Goal: Task Accomplishment & Management: Use online tool/utility

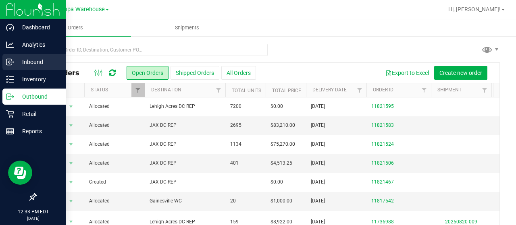
click at [15, 63] on p "Inbound" at bounding box center [38, 62] width 48 height 10
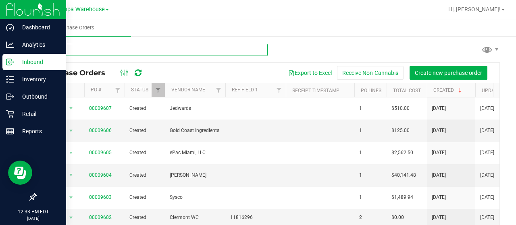
click at [129, 48] on input "text" at bounding box center [151, 50] width 232 height 12
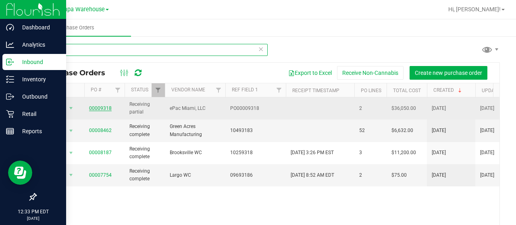
type input "9318"
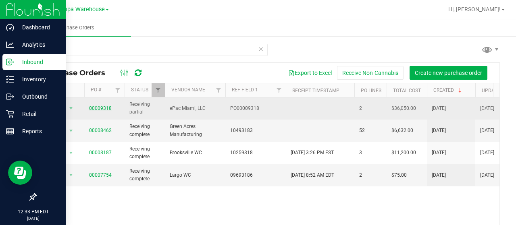
click at [100, 109] on link "00009318" at bounding box center [100, 109] width 23 height 6
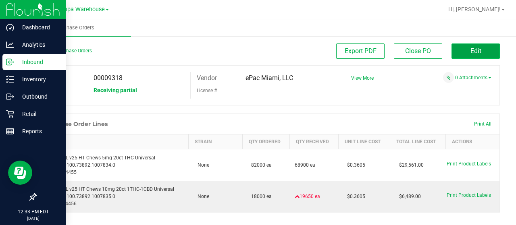
click at [474, 50] on span "Edit" at bounding box center [475, 51] width 11 height 8
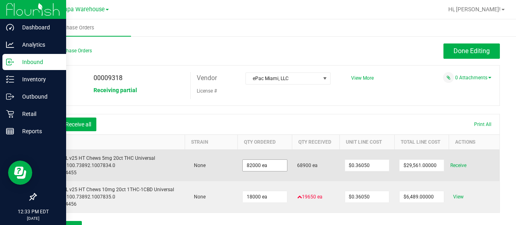
scroll to position [146, 0]
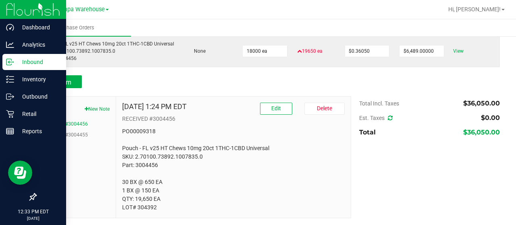
click at [89, 129] on ul "RECEIVED #3004456 RECEIVED #3004455" at bounding box center [76, 130] width 68 height 18
click at [75, 134] on button "RECEIVED #3004455" at bounding box center [65, 134] width 46 height 7
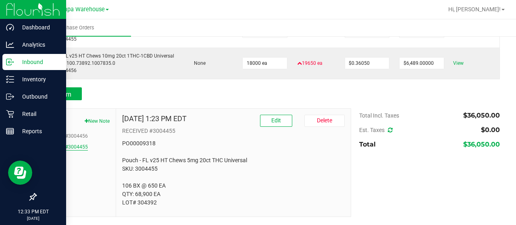
scroll to position [133, 0]
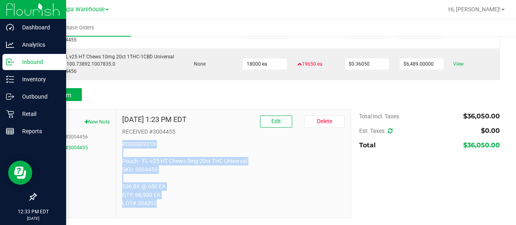
drag, startPoint x: 159, startPoint y: 203, endPoint x: 115, endPoint y: 139, distance: 77.4
click at [116, 139] on div "[DATE] 1:23 PM EDT Edit [GEOGRAPHIC_DATA] RECEIVED #3004455 PO00009318 Pouch - …" at bounding box center [233, 164] width 235 height 108
copy p "PO00009318 Pouch - FL v25 HT Chews 5mg 20ct THC Universal SKU: 3004455 106 BX @…"
click at [94, 123] on button "New Note" at bounding box center [97, 122] width 25 height 7
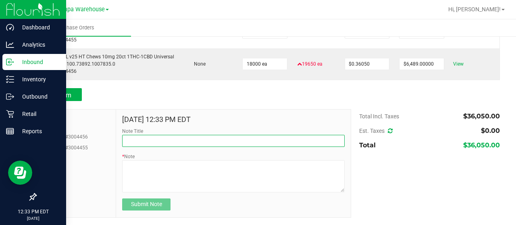
click at [164, 139] on input "Note Title" at bounding box center [233, 141] width 222 height 12
type input "RECEIVED #3004455"
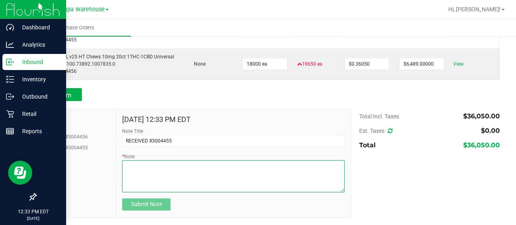
click at [181, 174] on textarea "* Note" at bounding box center [233, 176] width 222 height 32
paste textarea "PO00009318 Pouch - FL v25 HT Chews 5mg 20ct THC Universal SKU: 3004455 106 BX @…"
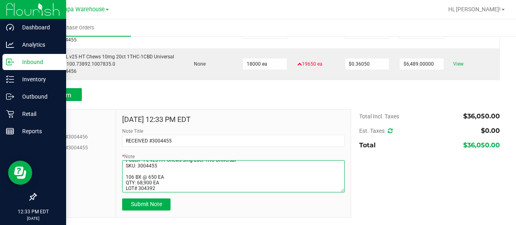
click at [135, 173] on textarea "* Note" at bounding box center [233, 176] width 222 height 32
click at [160, 189] on textarea "* Note" at bounding box center [233, 176] width 222 height 32
type textarea "PO00009318 Pouch - FL v25 HT Chews 5mg 20ct THC Universal SKU: 3004455 18 BX @ …"
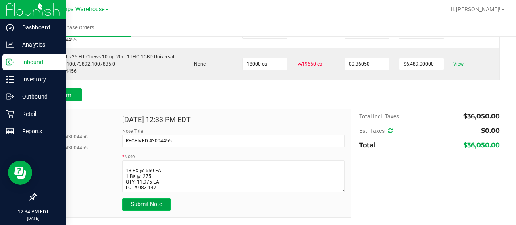
click at [157, 207] on span "Submit Note" at bounding box center [146, 204] width 31 height 6
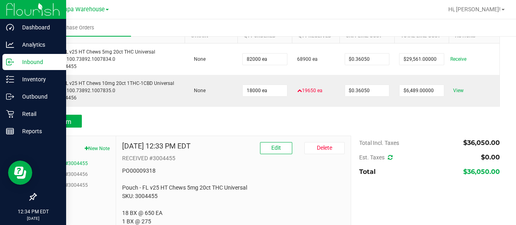
scroll to position [106, 0]
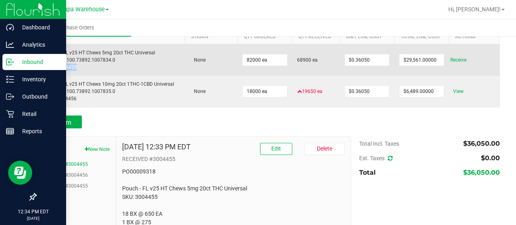
drag, startPoint x: 82, startPoint y: 64, endPoint x: 55, endPoint y: 67, distance: 27.1
click at [55, 67] on div "Pouch - FL v25 HT Chews 5mg 20ct THC Universal SKU: 2.70100.73892.1007834.0 Par…" at bounding box center [110, 60] width 139 height 22
copy div "3004455"
click at [117, 62] on div "Pouch - FL v25 HT Chews 5mg 20ct THC Universal SKU: 2.70100.73892.1007834.0 Par…" at bounding box center [110, 60] width 139 height 22
click at [454, 58] on span "Receive" at bounding box center [458, 60] width 16 height 10
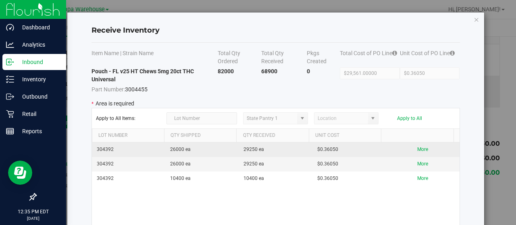
scroll to position [69, 0]
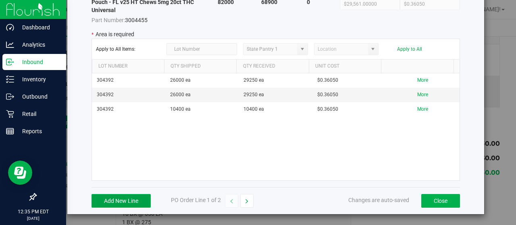
click at [116, 203] on button "Add New Line" at bounding box center [120, 201] width 59 height 14
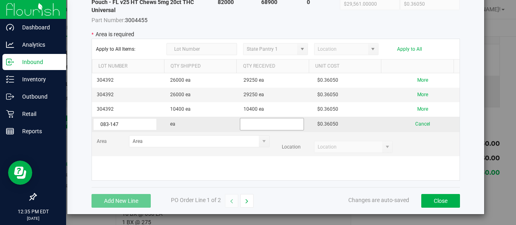
type input "083-147"
click at [264, 123] on input "text" at bounding box center [272, 124] width 64 height 12
type input "11975"
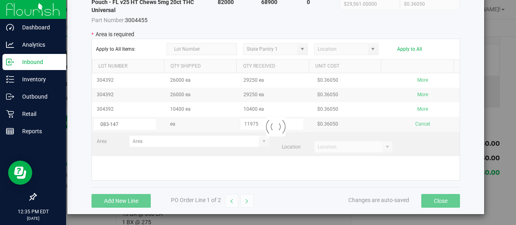
click at [253, 146] on kendo-grid-list "304392 26000 ea 29250 ea $0.36050 More 304392 26000 ea 29250 ea $0.36050 More 3…" at bounding box center [276, 126] width 368 height 107
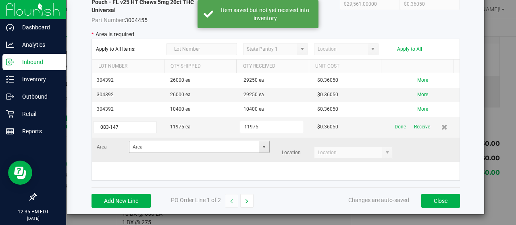
click at [261, 149] on span at bounding box center [264, 147] width 6 height 6
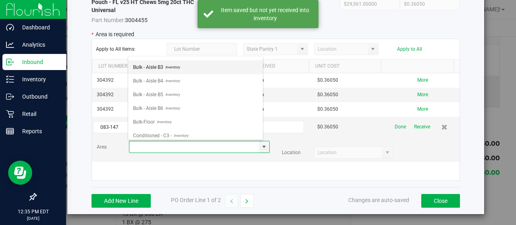
scroll to position [76, 0]
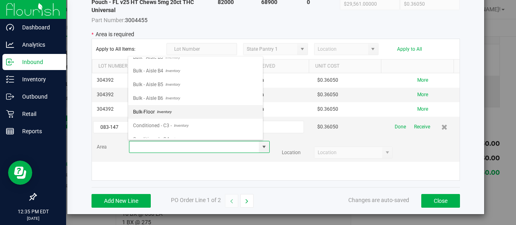
click at [166, 110] on span "Inventory" at bounding box center [163, 112] width 17 height 12
type input "Bulk-Floor"
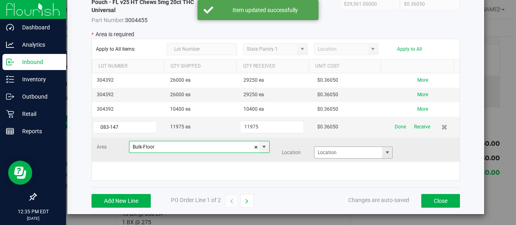
click at [384, 151] on span at bounding box center [387, 153] width 6 height 6
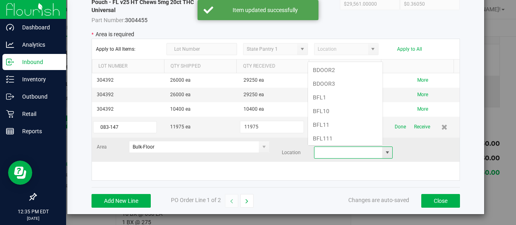
scroll to position [12, 75]
click at [335, 135] on li "BFL111" at bounding box center [345, 139] width 75 height 14
type input "BFL111"
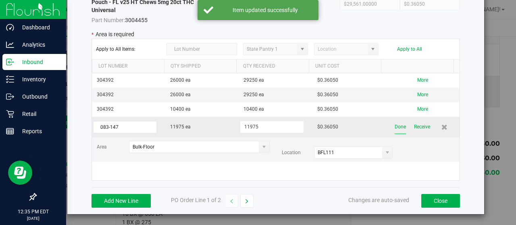
click at [395, 129] on button "Done" at bounding box center [400, 127] width 11 height 14
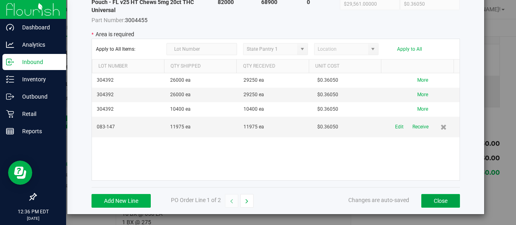
click at [441, 200] on button "Close" at bounding box center [440, 201] width 39 height 14
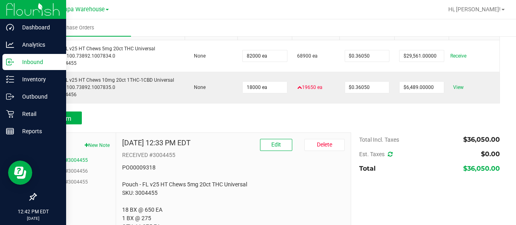
scroll to position [110, 0]
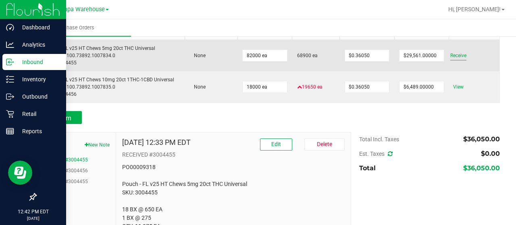
click at [450, 56] on span "Receive" at bounding box center [458, 56] width 16 height 10
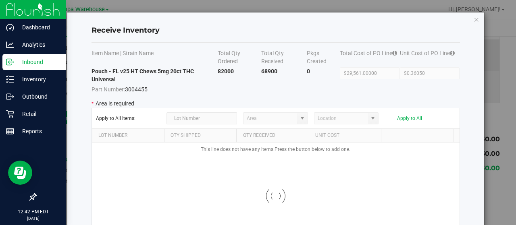
type input "State Pantry 1"
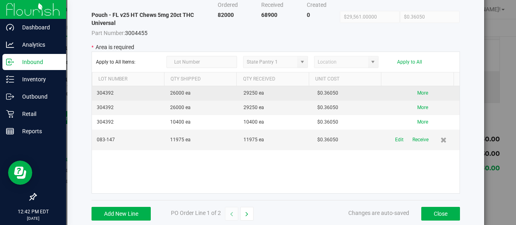
scroll to position [57, 0]
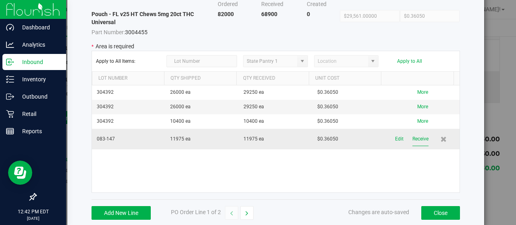
click at [412, 136] on button "Receive" at bounding box center [420, 139] width 16 height 14
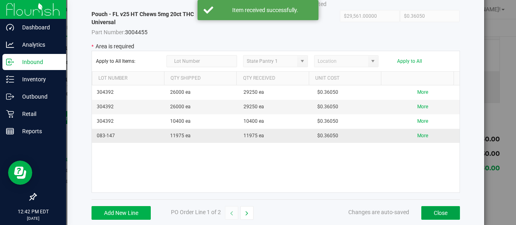
click at [443, 215] on button "Close" at bounding box center [440, 213] width 39 height 14
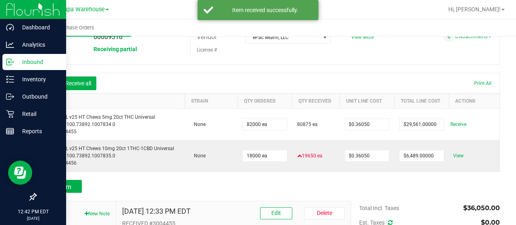
scroll to position [0, 0]
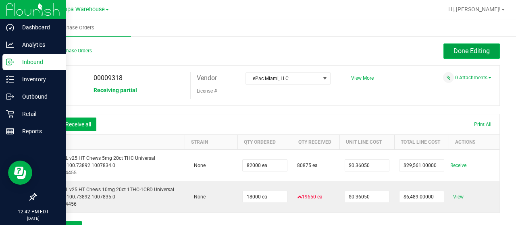
click at [456, 47] on span "Done Editing" at bounding box center [471, 51] width 36 height 8
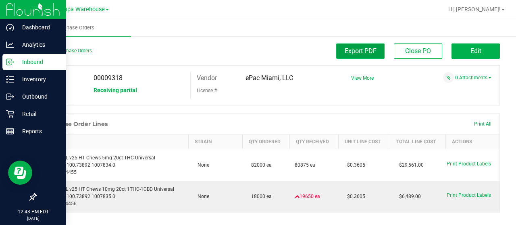
click at [358, 52] on span "Export PDF" at bounding box center [361, 51] width 32 height 8
click at [378, 105] on div "PO 00009318 Status Receiving partial Vendor ePac Miami, LLC License # View More" at bounding box center [267, 85] width 464 height 40
click at [32, 65] on p "Inbound" at bounding box center [38, 62] width 48 height 10
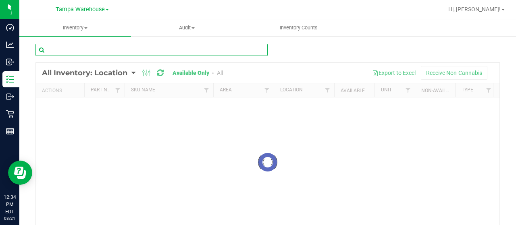
click at [187, 45] on input "text" at bounding box center [151, 50] width 232 height 12
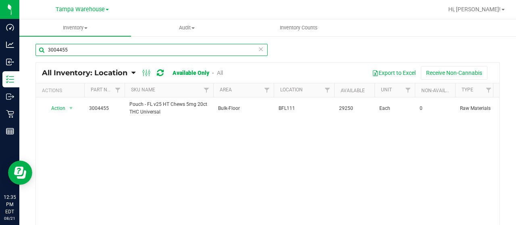
type input "3004455"
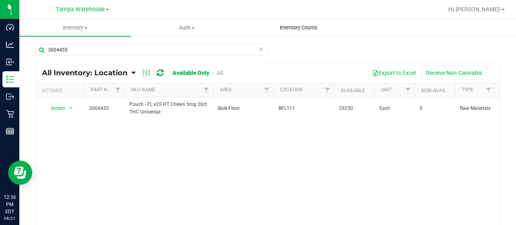
click at [312, 29] on span "Inventory Counts" at bounding box center [299, 27] width 60 height 7
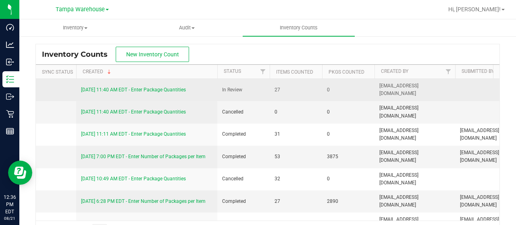
click at [135, 89] on link "8/21/25 11:40 AM EDT - Enter Package Quantities" at bounding box center [133, 90] width 105 height 6
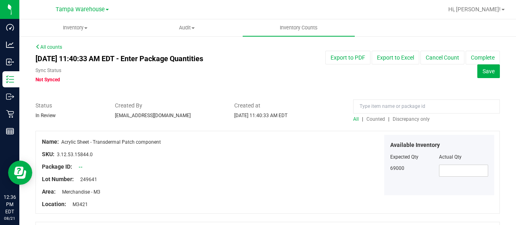
click at [399, 117] on span "Discrepancy only" at bounding box center [411, 119] width 37 height 6
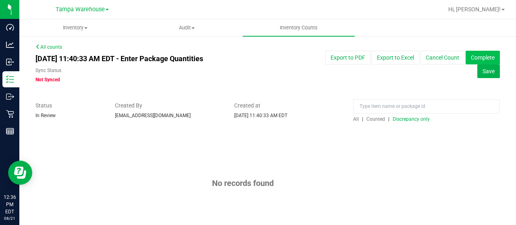
click at [478, 59] on button "Complete" at bounding box center [483, 58] width 34 height 14
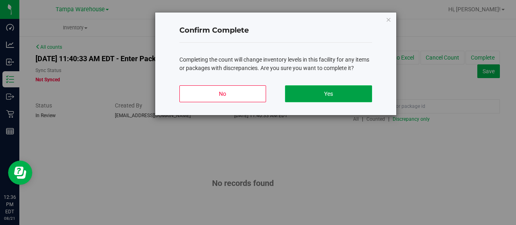
click at [333, 91] on button "Yes" at bounding box center [328, 93] width 87 height 17
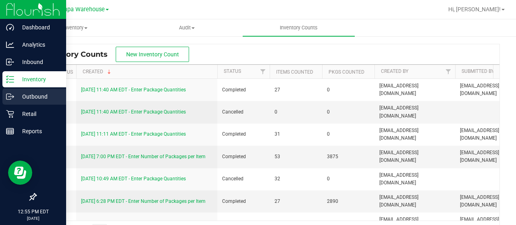
click at [35, 100] on p "Outbound" at bounding box center [38, 97] width 48 height 10
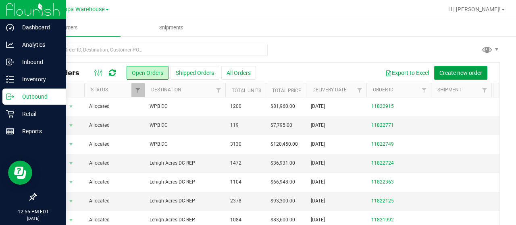
click at [469, 70] on span "Create new order" at bounding box center [460, 73] width 43 height 6
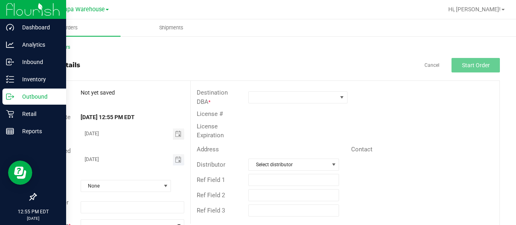
click at [181, 161] on span "Toggle calendar" at bounding box center [179, 159] width 12 height 11
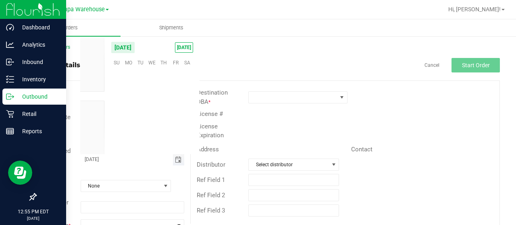
scroll to position [130633, 0]
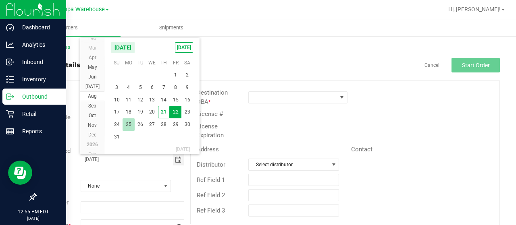
click at [127, 125] on span "25" at bounding box center [129, 125] width 12 height 12
type input "08/25/2025"
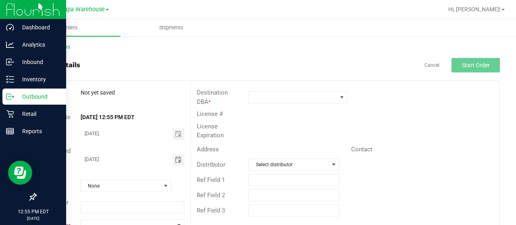
click at [137, 156] on input "08/25/2025" at bounding box center [127, 159] width 92 height 10
click at [257, 101] on span at bounding box center [293, 97] width 88 height 11
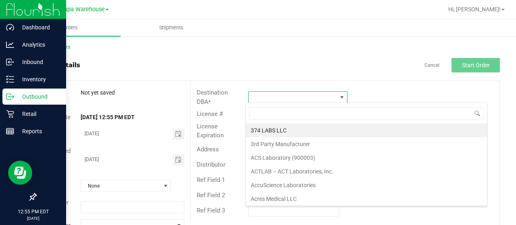
scroll to position [12, 98]
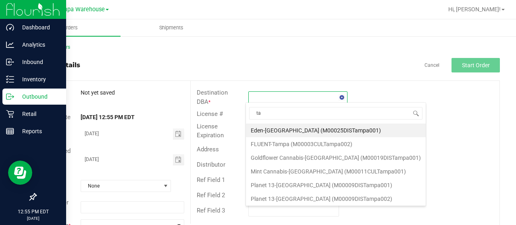
type input "t"
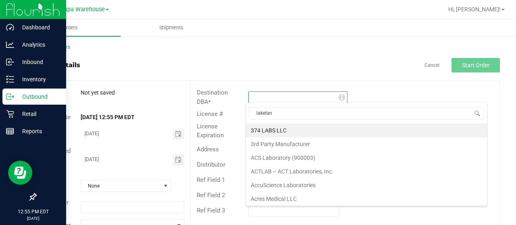
type input "lakeland"
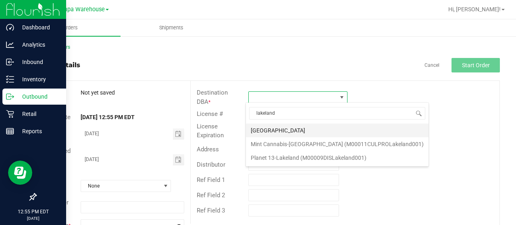
click at [287, 131] on li "Lakeland WC" at bounding box center [337, 131] width 183 height 14
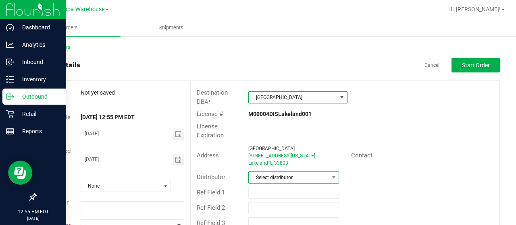
click at [273, 175] on span "Select distributor" at bounding box center [289, 177] width 80 height 11
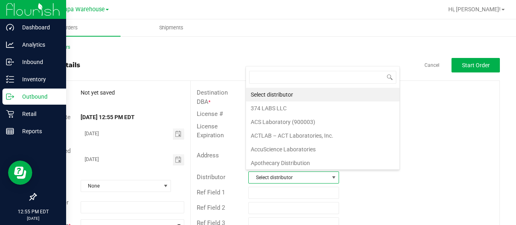
scroll to position [12, 88]
type input "tampa"
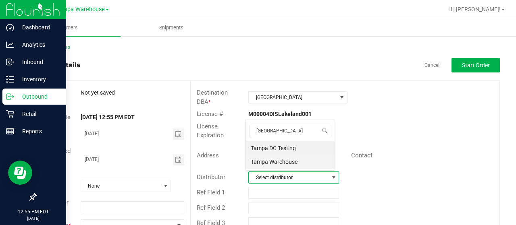
click at [284, 159] on li "Tampa Warehouse" at bounding box center [290, 162] width 89 height 14
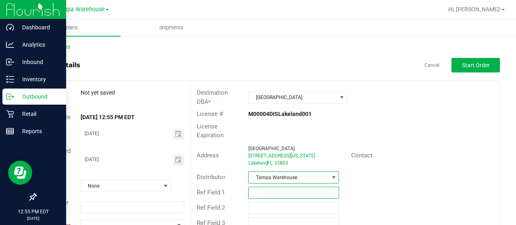
click at [293, 188] on input "text" at bounding box center [293, 193] width 91 height 12
type input "H"
type input "SMALL BAGS 8.21.25"
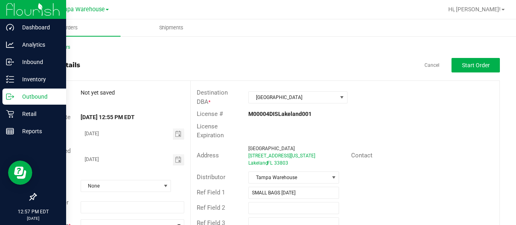
click at [389, 174] on div "Distributor Tampa Warehouse" at bounding box center [345, 177] width 309 height 15
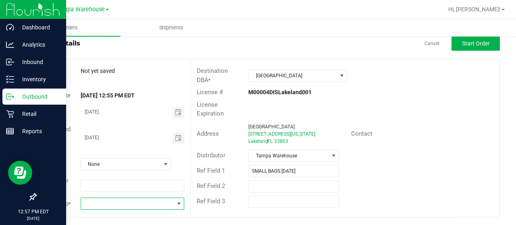
click at [103, 206] on span at bounding box center [127, 203] width 93 height 11
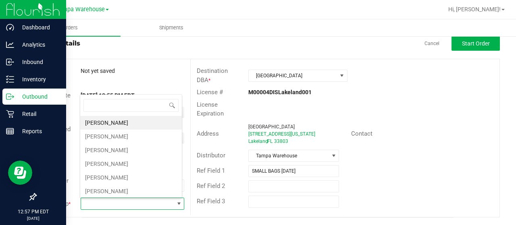
scroll to position [12, 101]
type input "MOR"
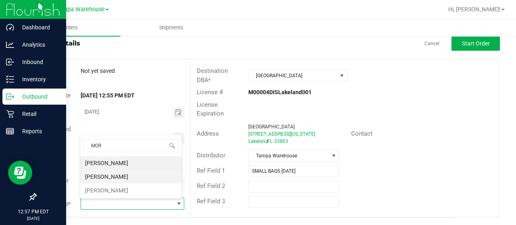
click at [117, 172] on li "Zach Morales" at bounding box center [131, 177] width 102 height 14
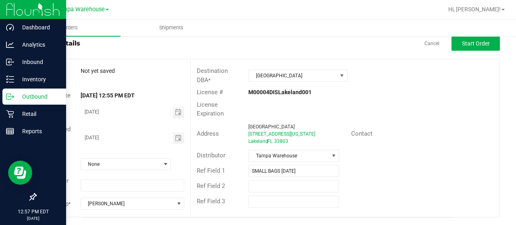
click at [397, 110] on div "License Expiration" at bounding box center [345, 109] width 309 height 21
click at [357, 197] on div "Ref Field 3" at bounding box center [345, 201] width 309 height 15
click at [471, 42] on span "Start Order" at bounding box center [476, 43] width 28 height 6
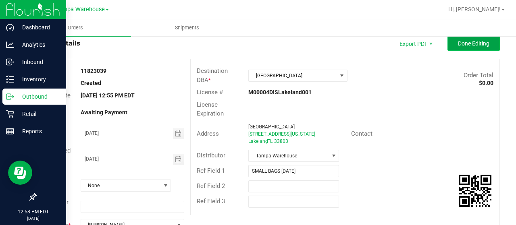
click at [473, 42] on span "Done Editing" at bounding box center [473, 43] width 31 height 6
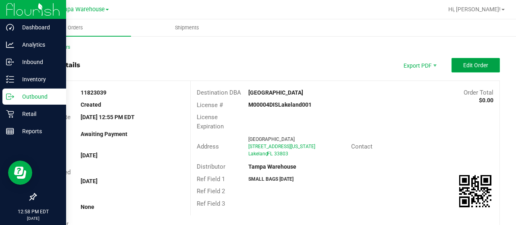
click at [478, 70] on button "Edit Order" at bounding box center [475, 65] width 48 height 15
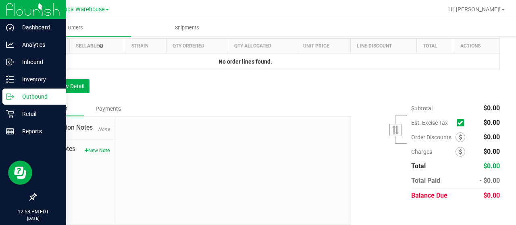
scroll to position [250, 0]
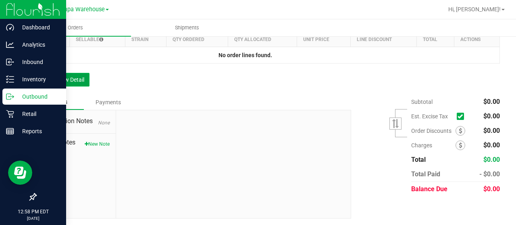
click at [58, 85] on button "Add New Detail" at bounding box center [62, 80] width 54 height 14
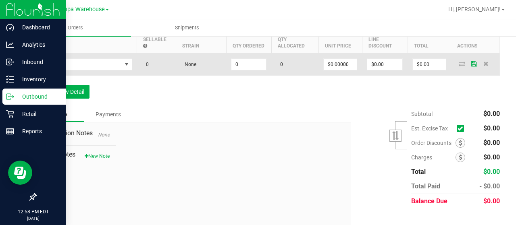
click at [110, 71] on td at bounding box center [86, 65] width 101 height 22
click at [103, 66] on span "NO DATA FOUND" at bounding box center [82, 64] width 80 height 11
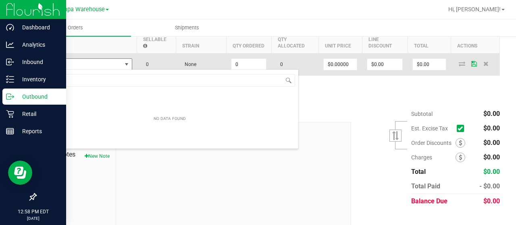
scroll to position [12, 91]
type input "SBAG"
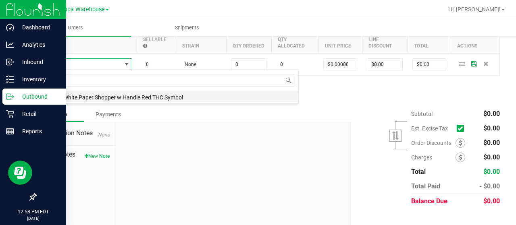
click at [150, 101] on li "SBag - White Paper Shopper w Handle Red THC Symbol" at bounding box center [169, 96] width 257 height 11
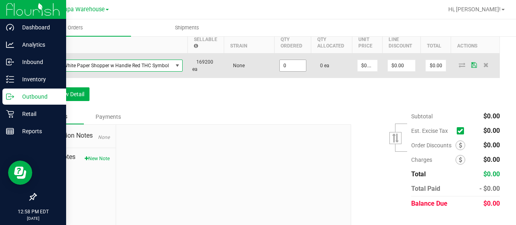
click at [280, 62] on input "0" at bounding box center [293, 65] width 26 height 11
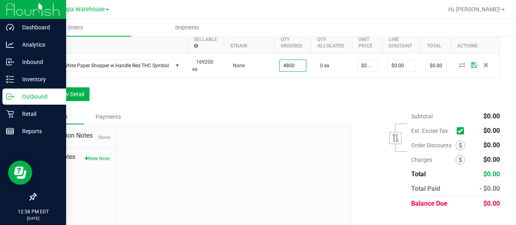
type input "4800 ea"
click at [293, 89] on div "Order Details Print All Labels Item Sellable Strain Qty Ordered Qty Allocated U…" at bounding box center [267, 60] width 464 height 98
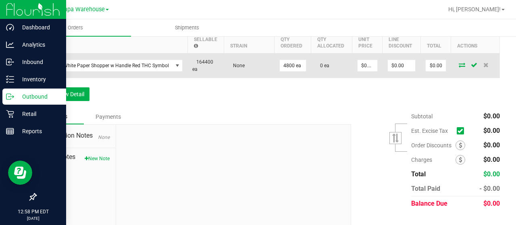
click at [459, 64] on icon at bounding box center [462, 64] width 6 height 5
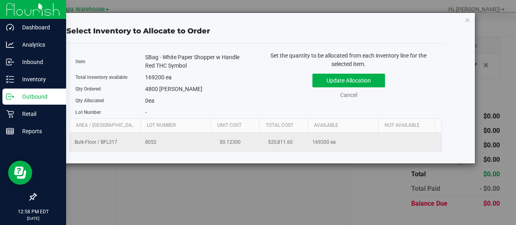
scroll to position [0, 83]
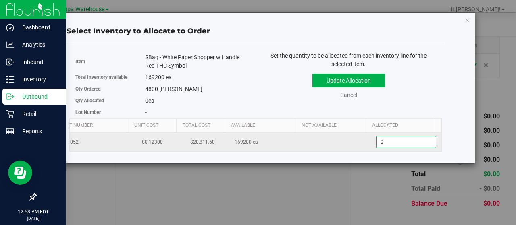
click at [399, 140] on span "0 0" at bounding box center [406, 142] width 60 height 12
click at [399, 140] on input "0" at bounding box center [405, 142] width 59 height 11
type input "4800"
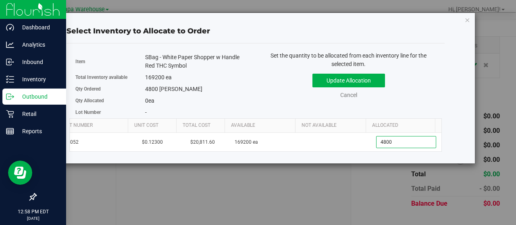
type input "4,800"
click at [260, 93] on div "Set the quantity to be allocated from each inventory line for the selected item…" at bounding box center [349, 80] width 186 height 56
click at [339, 79] on button "Update Allocation" at bounding box center [348, 81] width 73 height 14
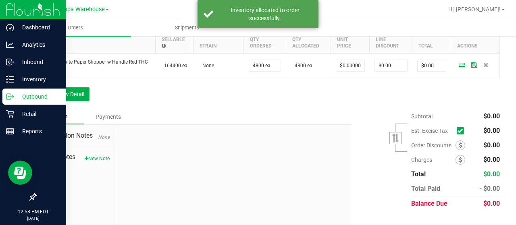
scroll to position [0, 0]
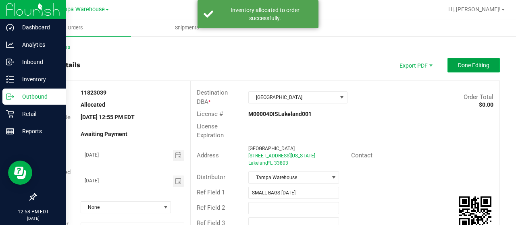
click at [475, 59] on button "Done Editing" at bounding box center [473, 65] width 52 height 15
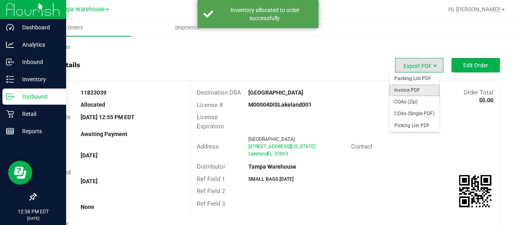
click at [406, 93] on span "Invoice PDF" at bounding box center [414, 91] width 50 height 12
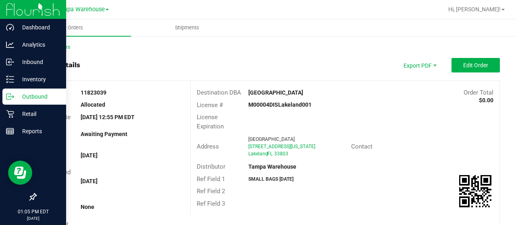
click at [10, 98] on icon at bounding box center [10, 97] width 8 height 8
